Goal: Check status: Check status

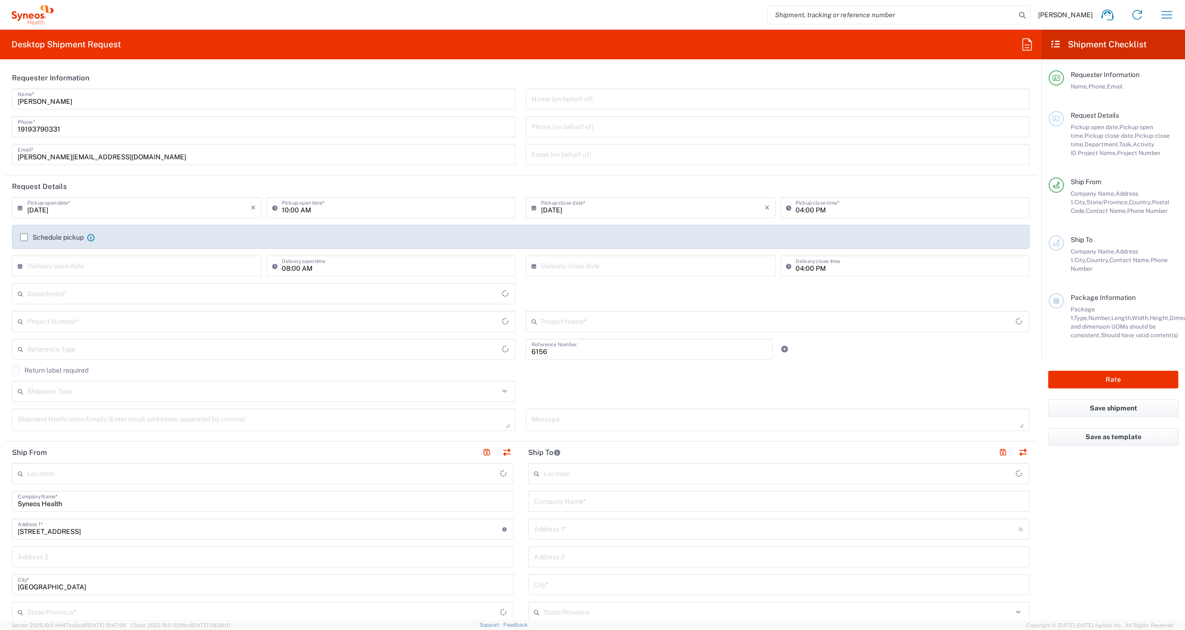
type input "Department"
type input "[US_STATE]"
type input "[GEOGRAPHIC_DATA]"
click at [1165, 17] on icon "button" at bounding box center [1166, 14] width 15 height 15
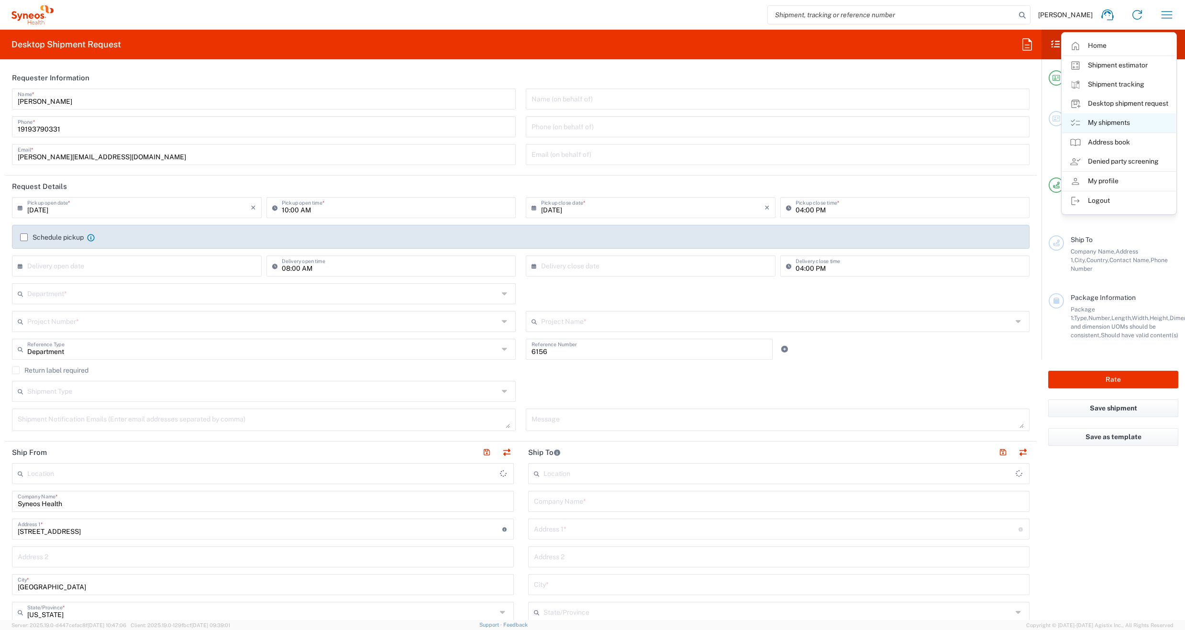
type input "Syneos Health Communications-[GEOGRAPHIC_DATA] [GEOGRAPHIC_DATA]"
click at [1106, 124] on link "My shipments" at bounding box center [1119, 122] width 114 height 19
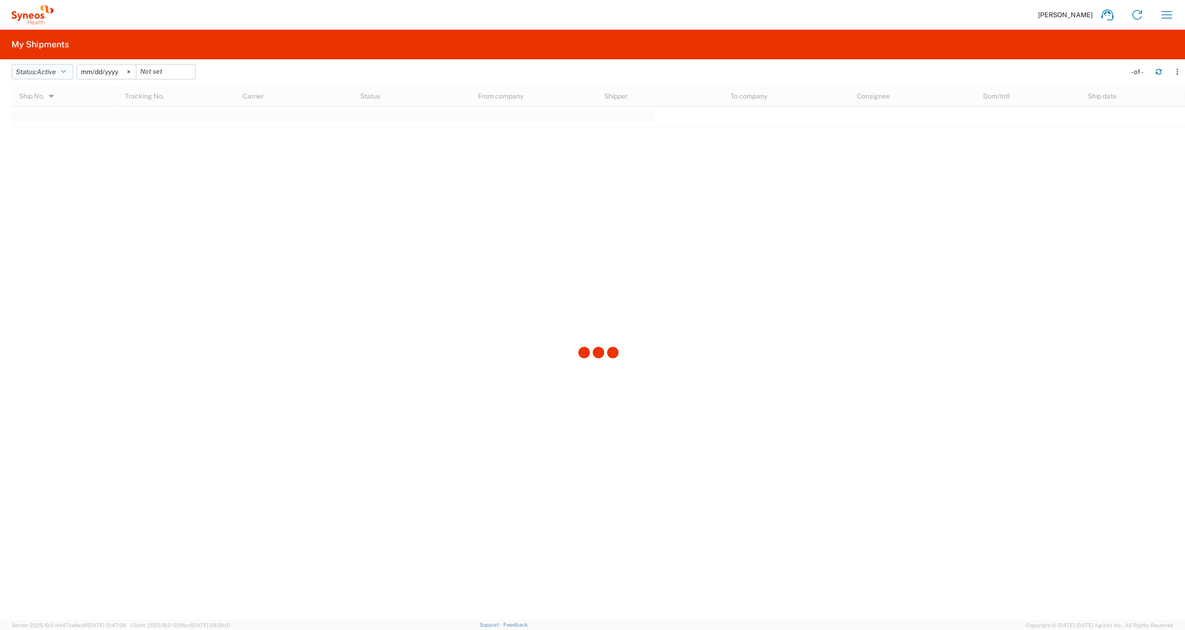
click at [66, 72] on icon "button" at bounding box center [63, 71] width 5 height 7
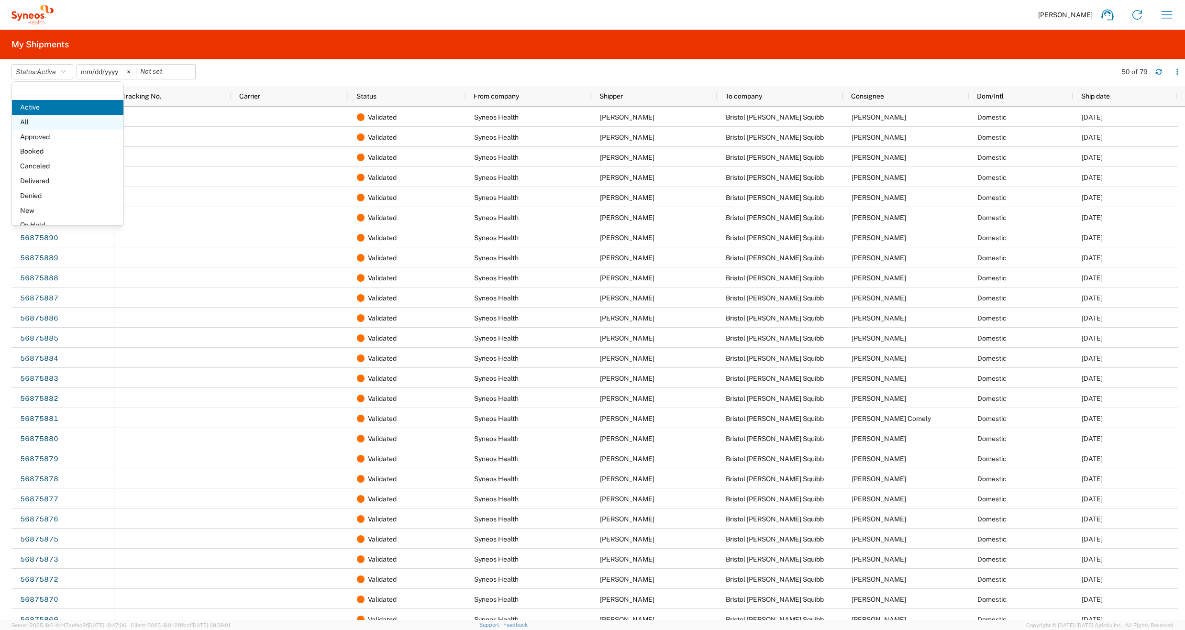
click at [27, 123] on span "All" at bounding box center [67, 122] width 111 height 15
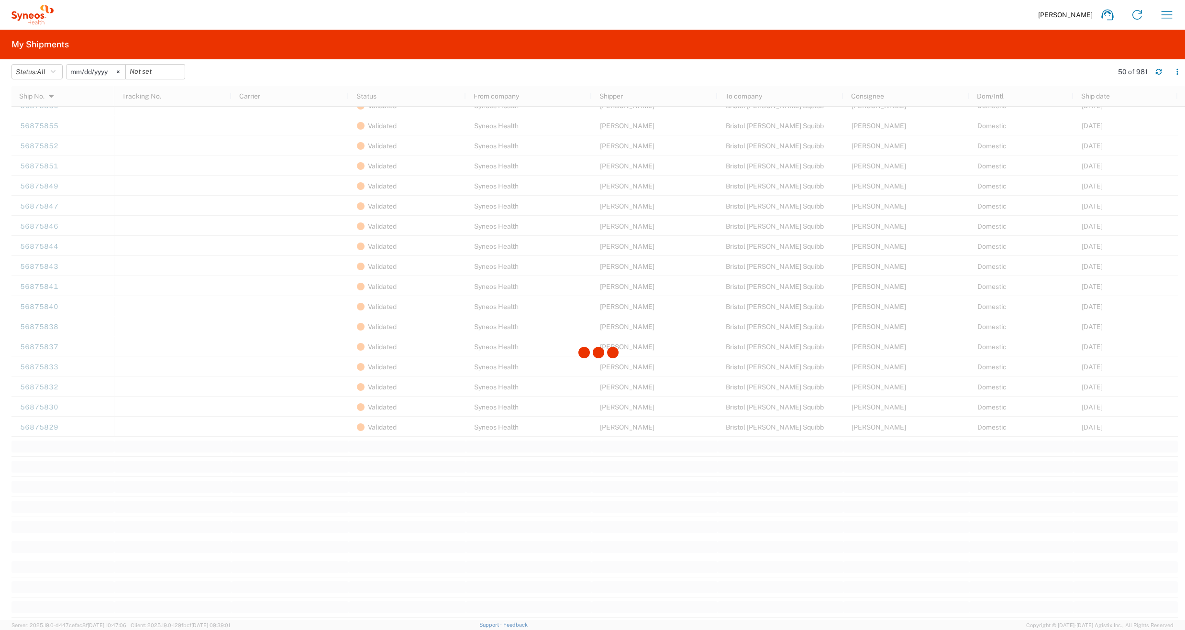
scroll to position [681, 0]
